Goal: Find specific page/section: Find specific page/section

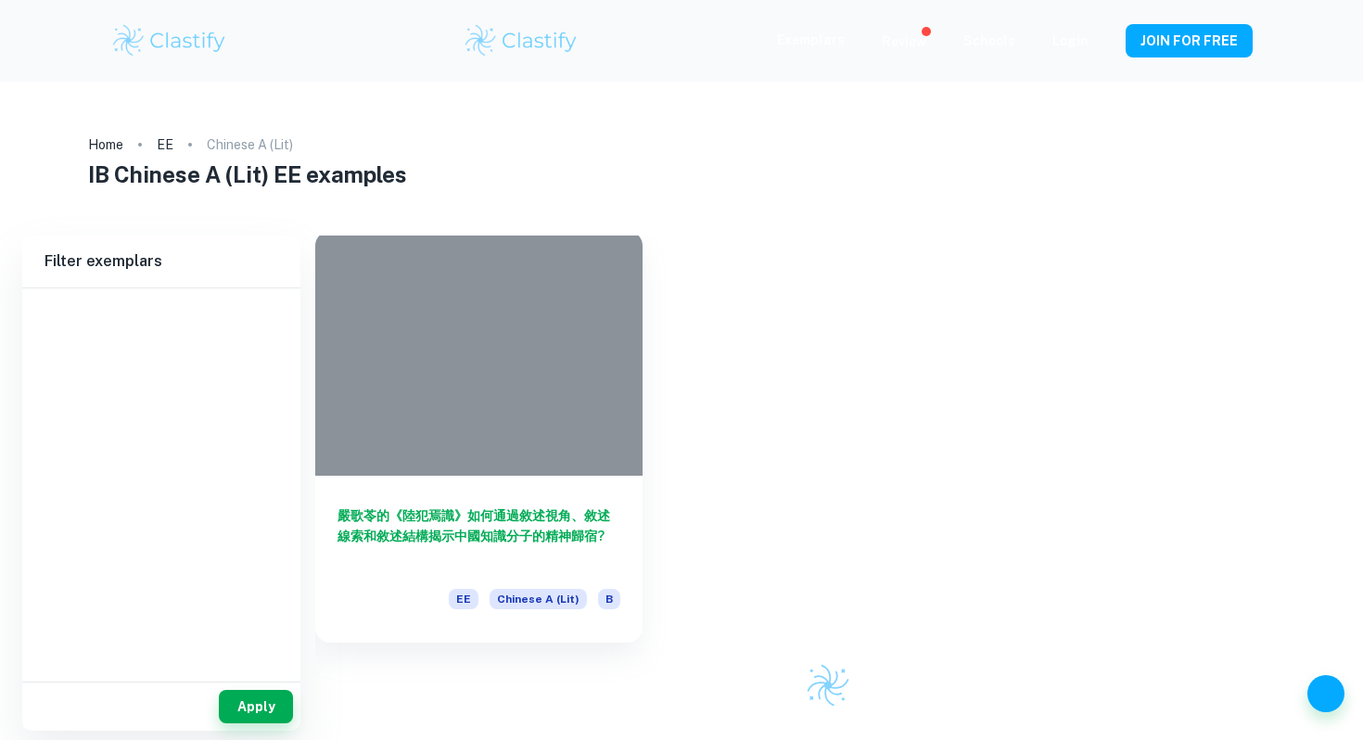
scroll to position [53, 0]
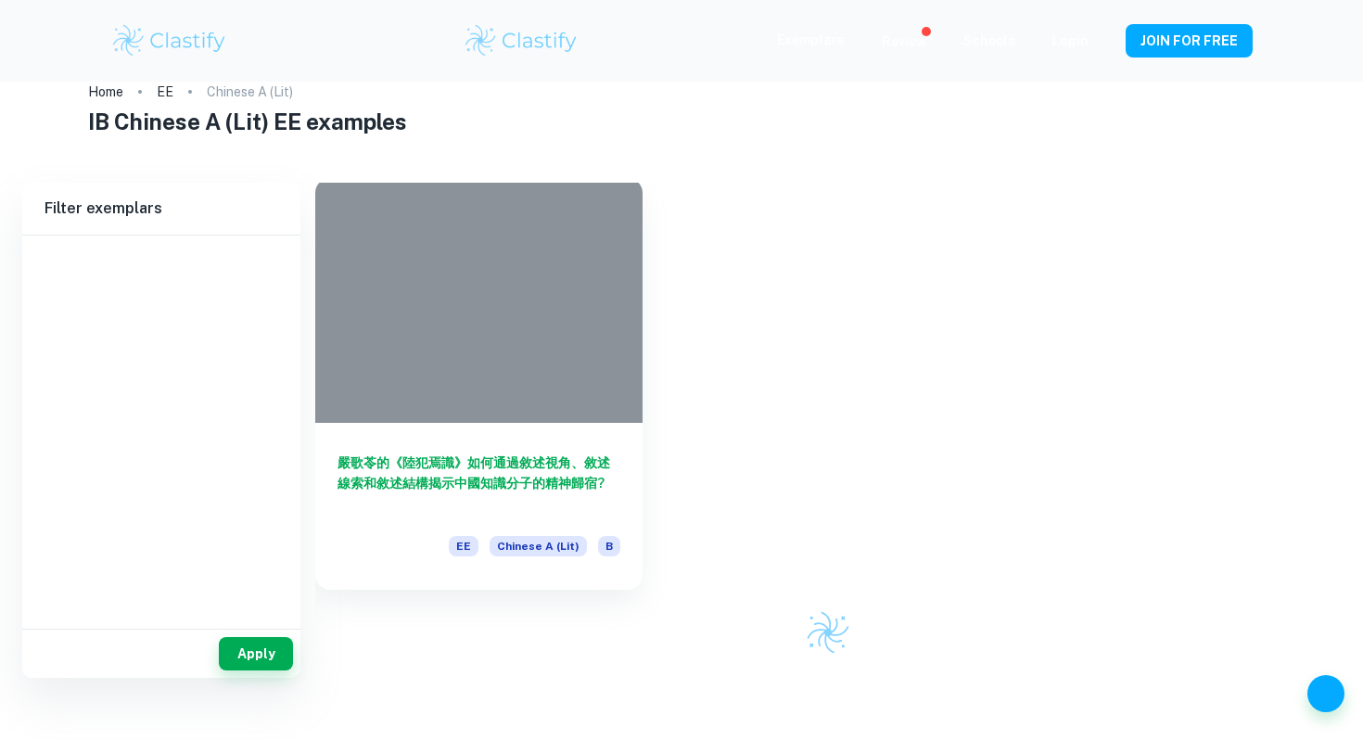
type input "Chinese A (Lit)"
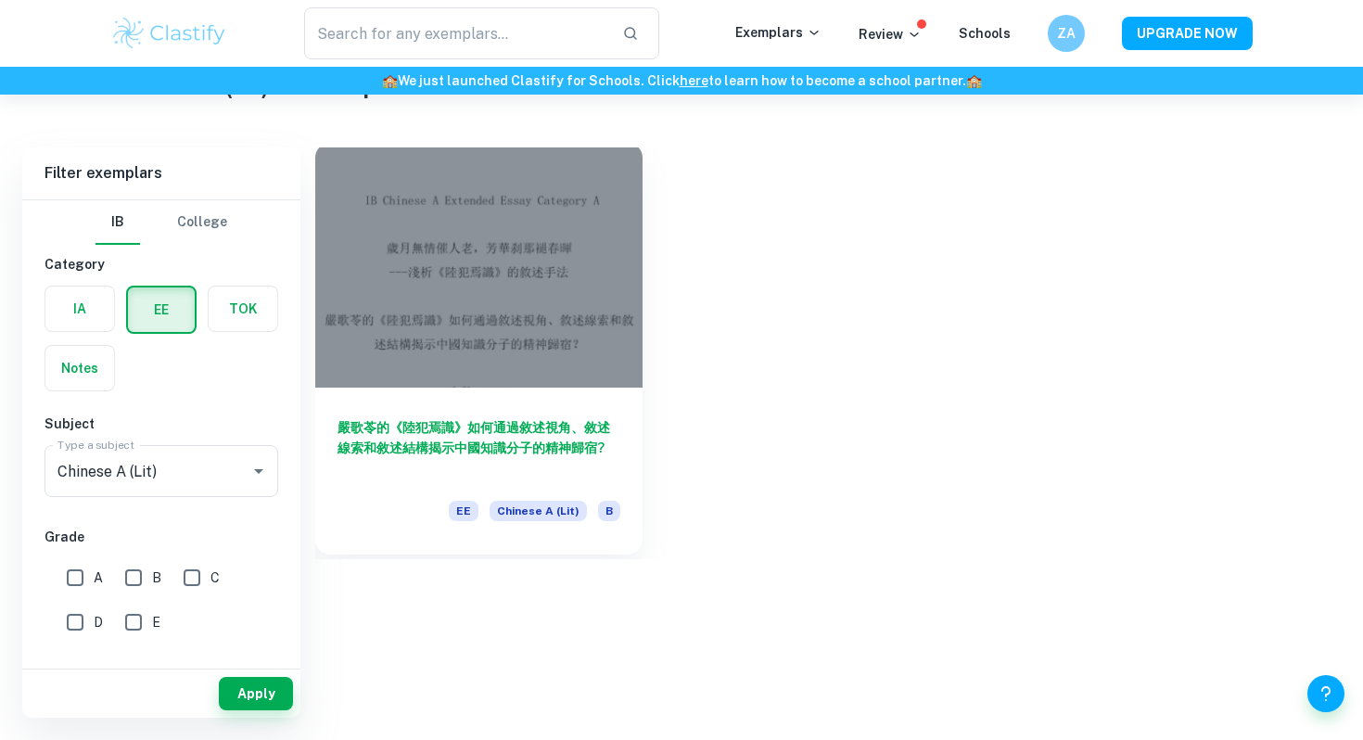
scroll to position [95, 0]
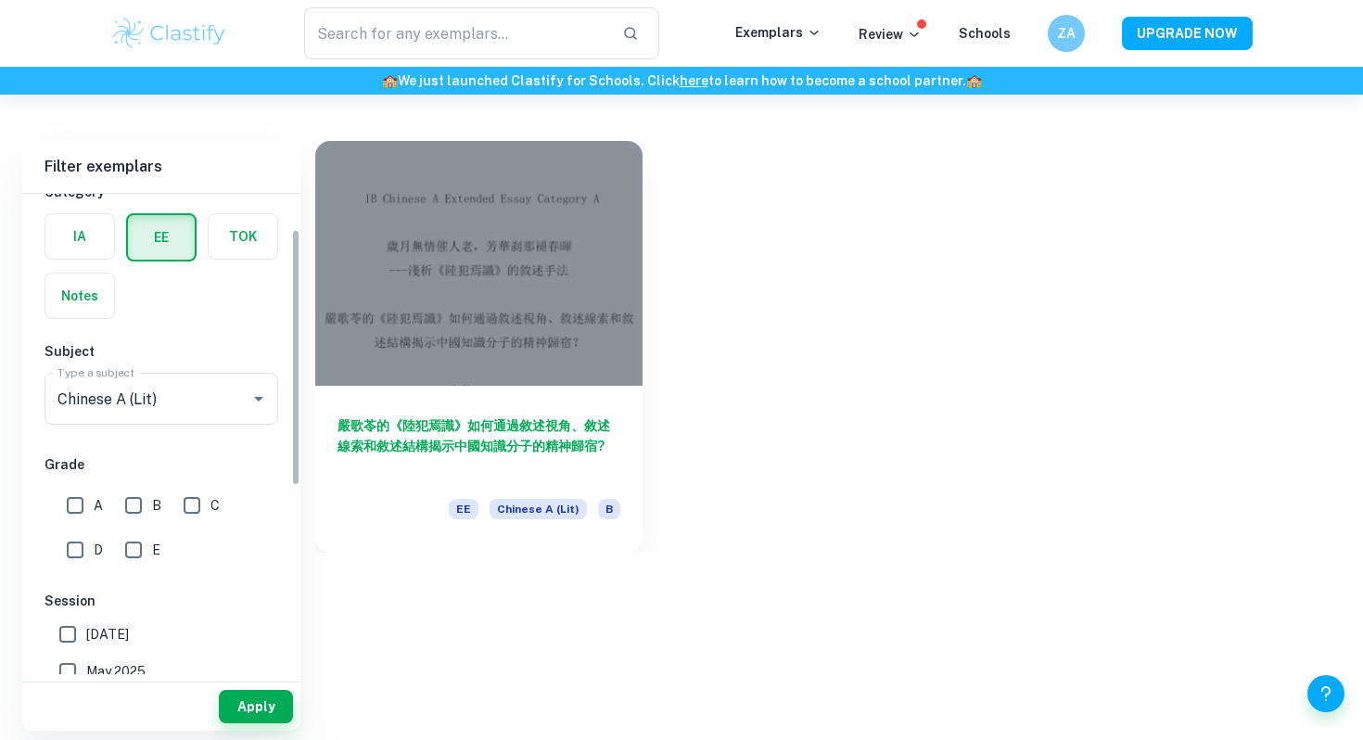
scroll to position [151, 0]
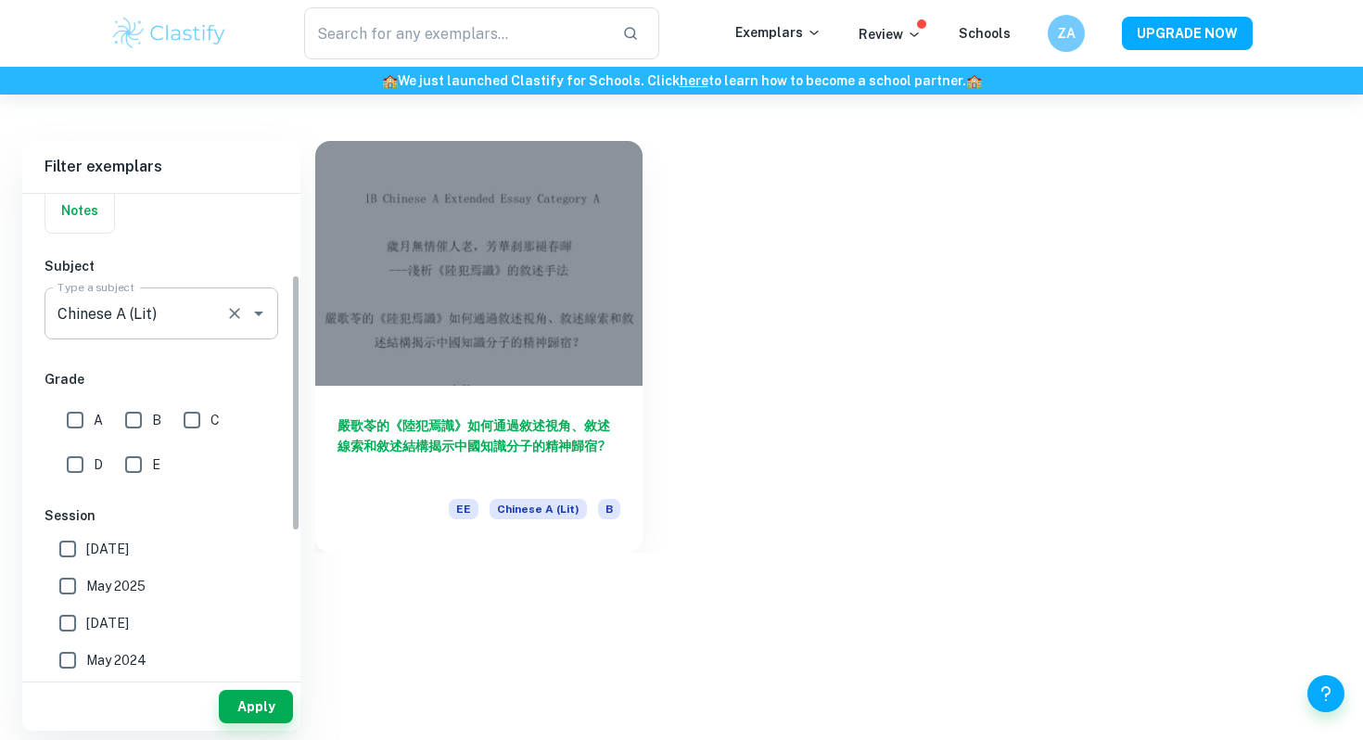
click at [263, 313] on icon "Open" at bounding box center [259, 313] width 22 height 22
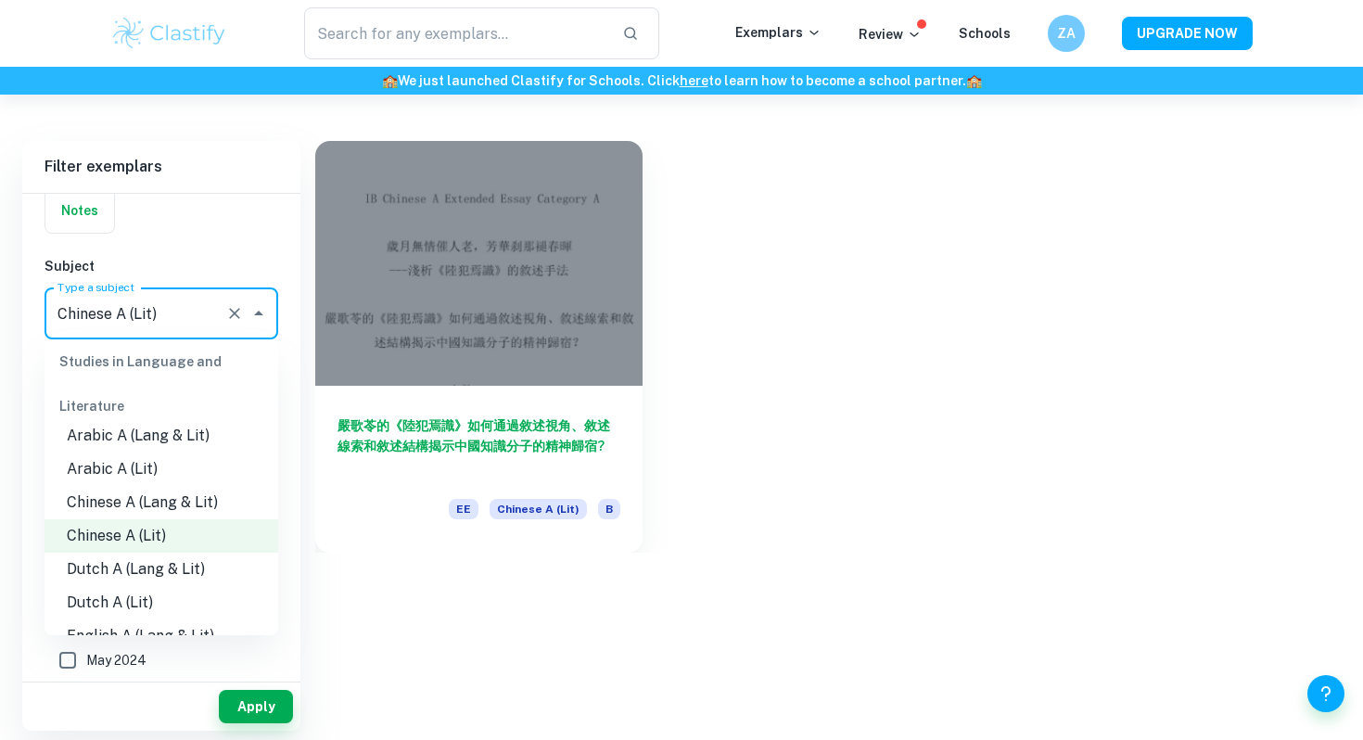
scroll to position [19, 0]
click at [202, 504] on li "Chinese A (Lang & Lit)" at bounding box center [162, 499] width 234 height 33
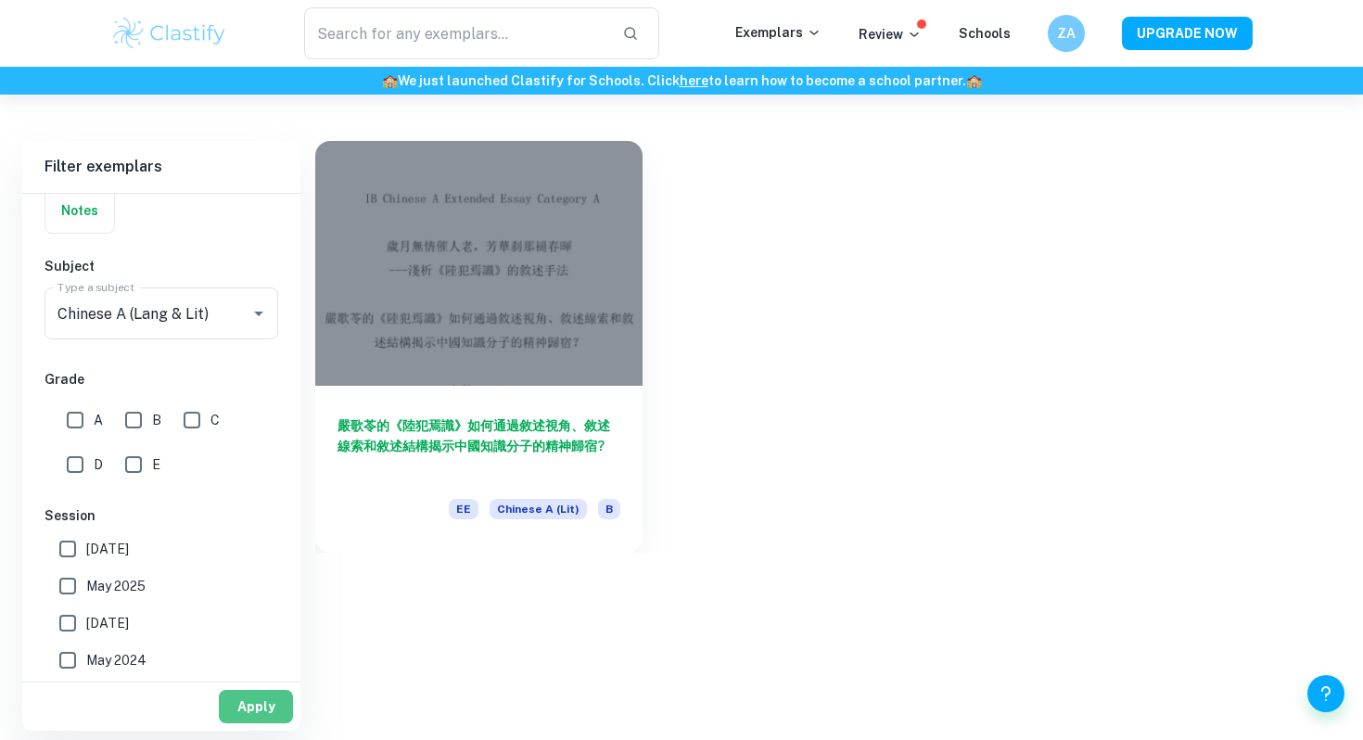
click at [259, 707] on button "Apply" at bounding box center [256, 706] width 74 height 33
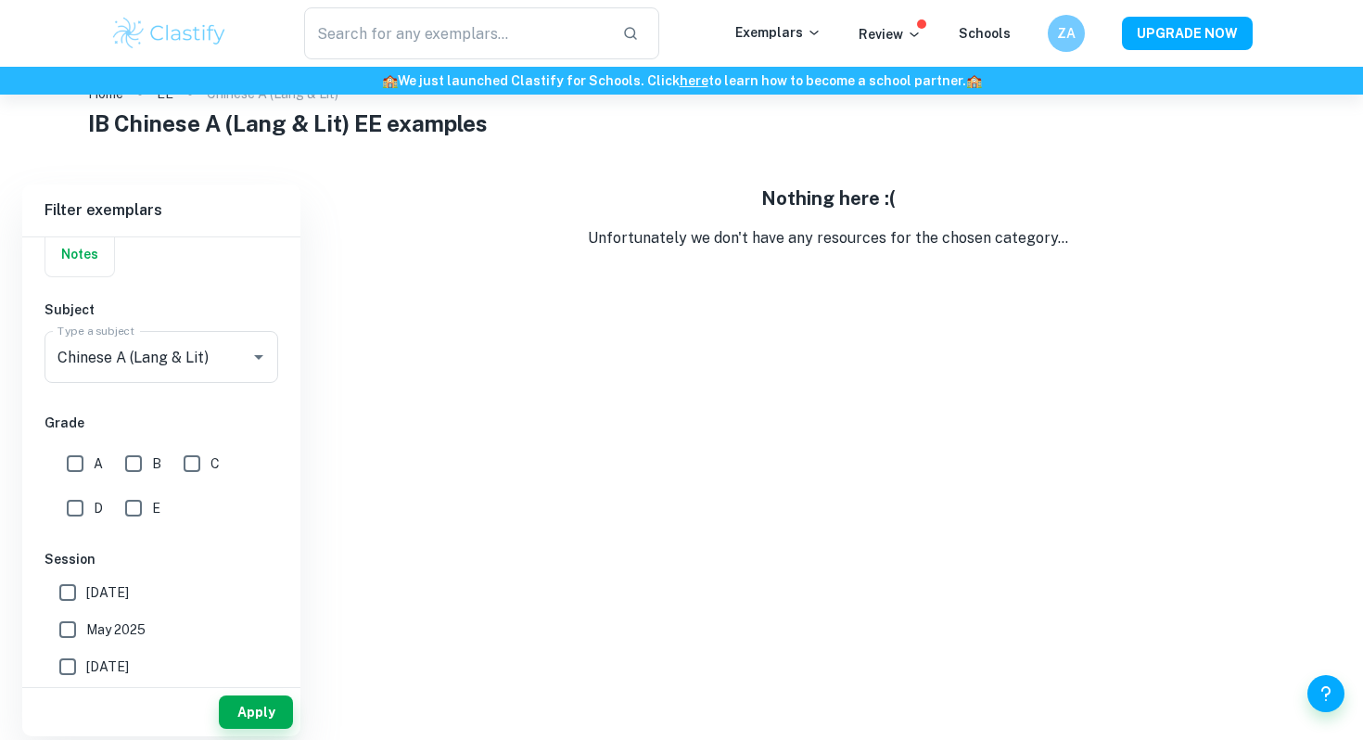
scroll to position [95, 0]
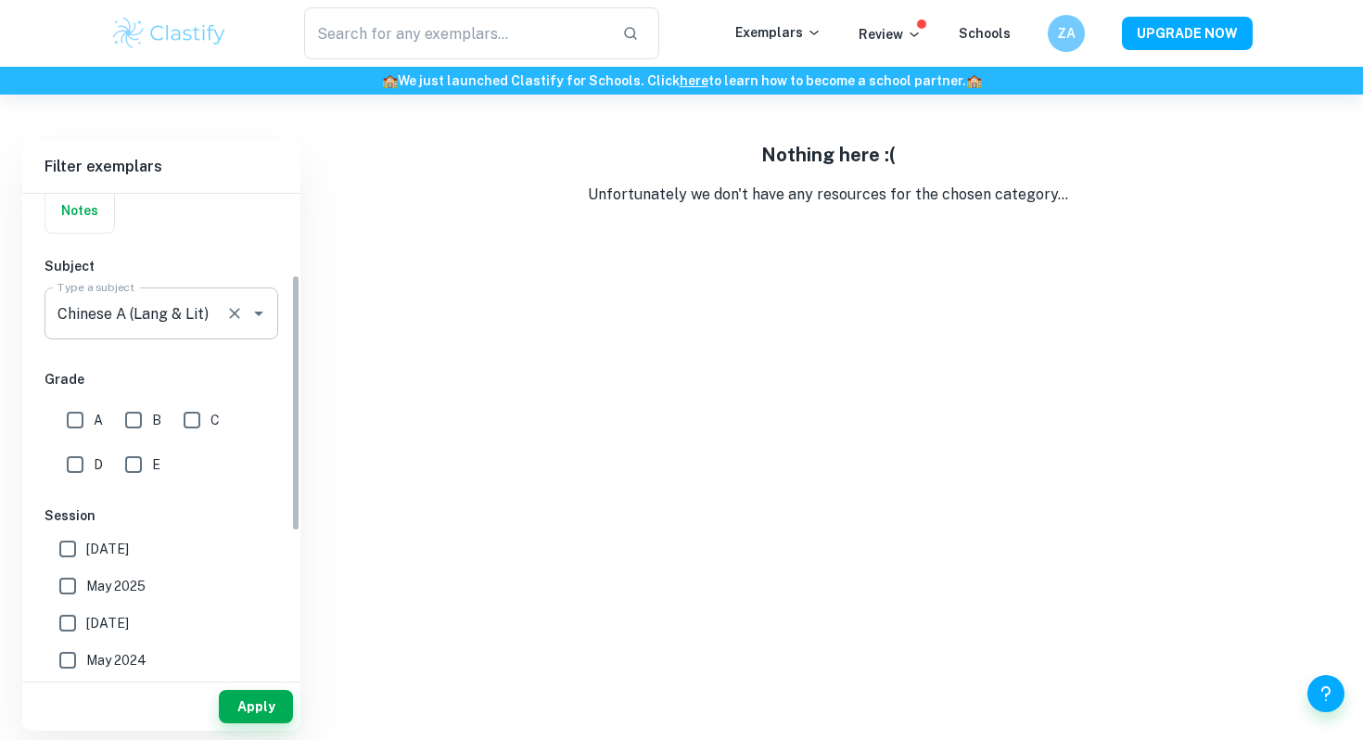
click at [196, 293] on div "Chinese A (Lang & Lit) Type a subject" at bounding box center [162, 314] width 234 height 52
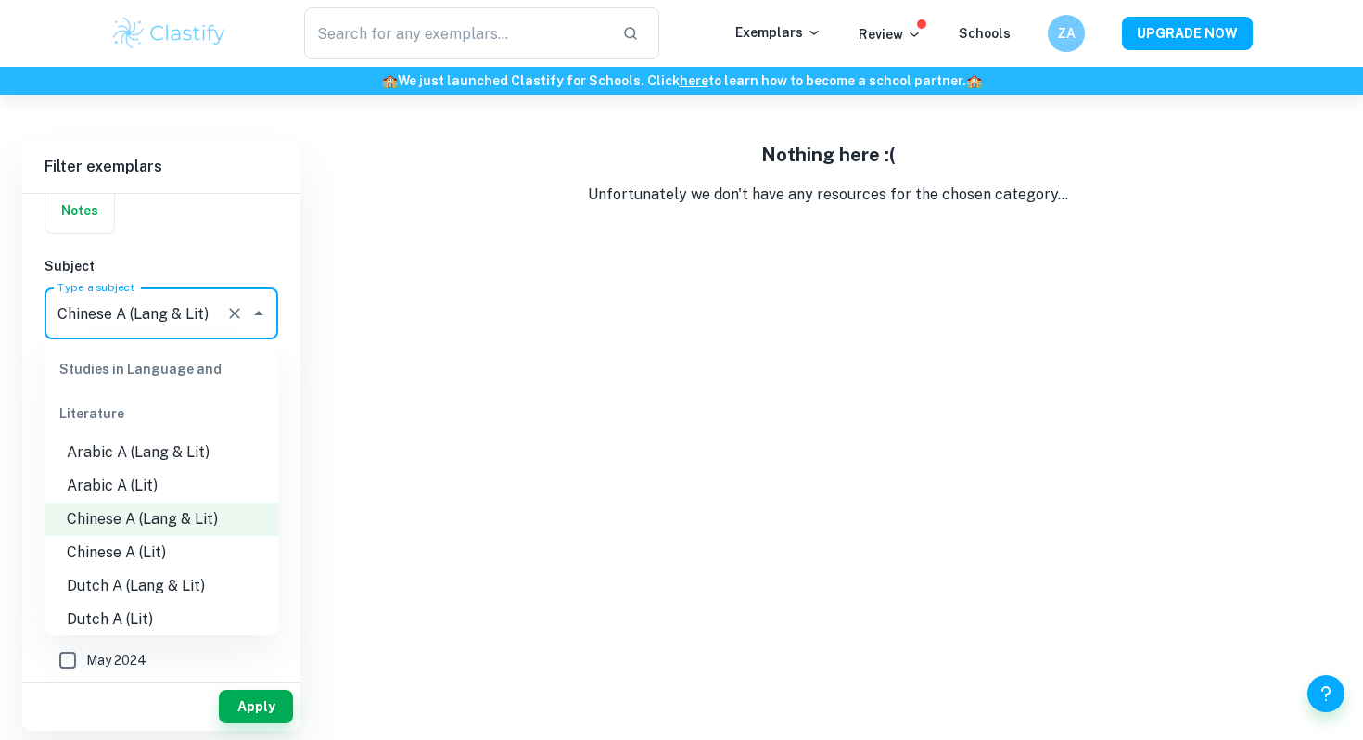
click at [175, 490] on li "Arabic A (Lit)" at bounding box center [162, 485] width 234 height 33
type input "Arabic A (Lit)"
